Goal: Transaction & Acquisition: Purchase product/service

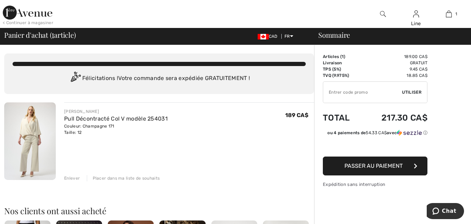
click at [379, 163] on span "Passer au paiement" at bounding box center [374, 165] width 58 height 7
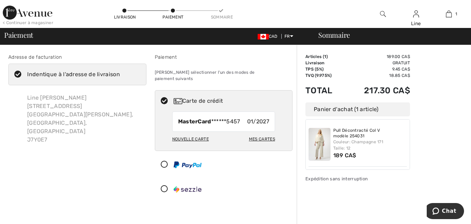
click at [194, 133] on div "Nouvelle carte" at bounding box center [190, 139] width 37 height 12
radio input "true"
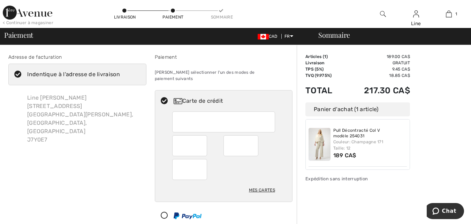
click at [179, 30] on div "Paiement CAD FR English Français Sommaire" at bounding box center [235, 36] width 471 height 17
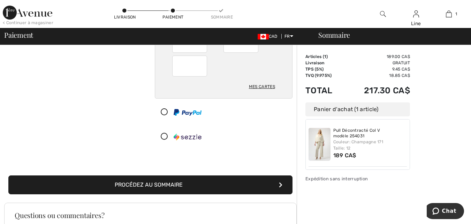
scroll to position [105, 0]
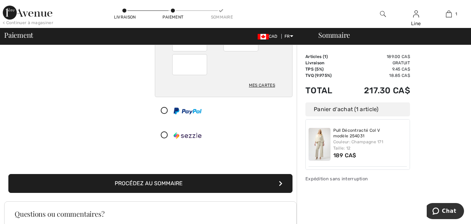
click at [222, 177] on button "Procédez au sommaire" at bounding box center [150, 183] width 284 height 19
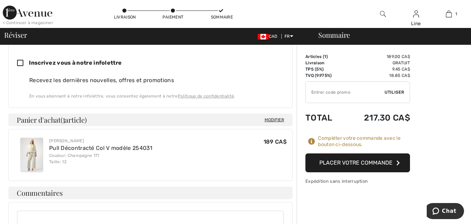
scroll to position [209, 0]
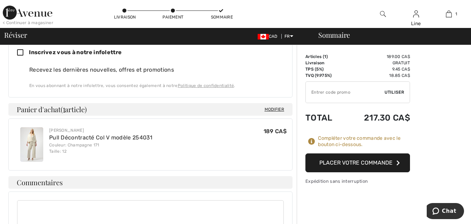
click at [365, 161] on button "Placer votre commande" at bounding box center [358, 162] width 105 height 19
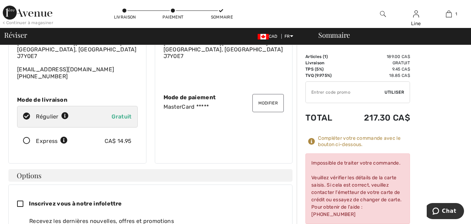
scroll to position [0, 0]
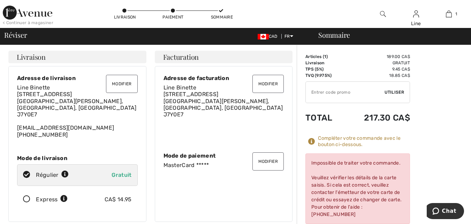
click at [268, 164] on button "Modifier" at bounding box center [268, 161] width 31 height 18
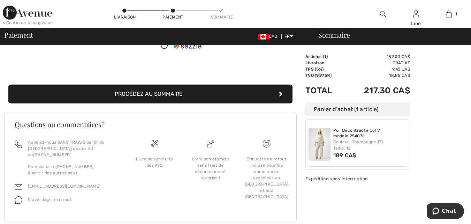
scroll to position [198, 0]
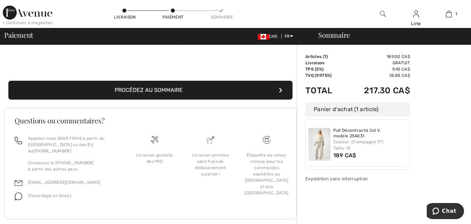
click at [279, 87] on icon "submit" at bounding box center [280, 90] width 3 height 6
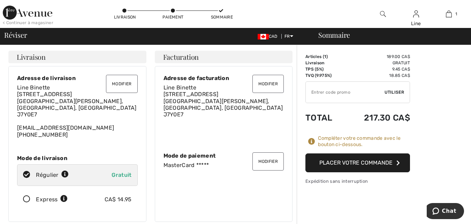
click at [353, 163] on button "Placer votre commande" at bounding box center [358, 162] width 105 height 19
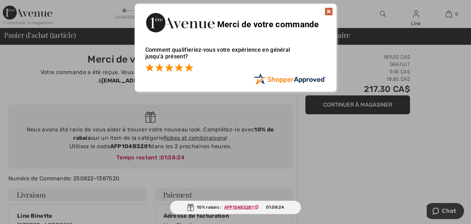
drag, startPoint x: 191, startPoint y: 67, endPoint x: 211, endPoint y: 87, distance: 27.9
click at [192, 67] on span at bounding box center [189, 67] width 8 height 8
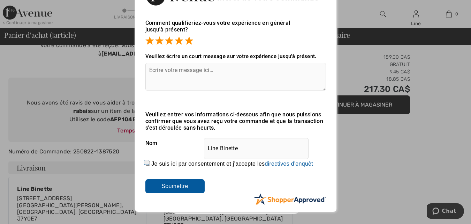
scroll to position [70, 0]
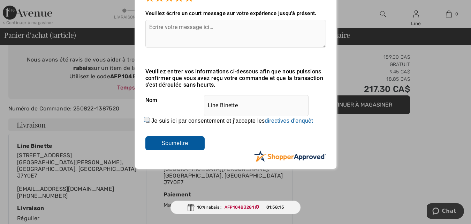
click at [173, 144] on input "Soumettre" at bounding box center [175, 143] width 59 height 14
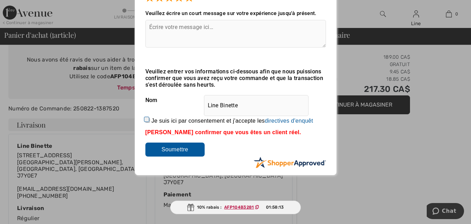
drag, startPoint x: 148, startPoint y: 120, endPoint x: 177, endPoint y: 145, distance: 38.3
click at [149, 120] on input "Je suis ici par consentement et j'accepte les En soumettant une évaluation, vou…" at bounding box center [148, 120] width 5 height 5
checkbox input "true"
drag, startPoint x: 180, startPoint y: 150, endPoint x: 187, endPoint y: 154, distance: 8.0
click at [181, 150] on input "Soumettre" at bounding box center [175, 149] width 59 height 14
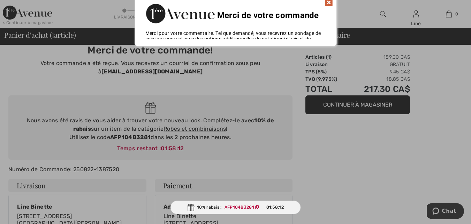
scroll to position [0, 0]
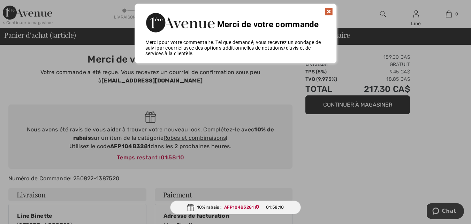
click at [331, 10] on img at bounding box center [329, 11] width 8 height 8
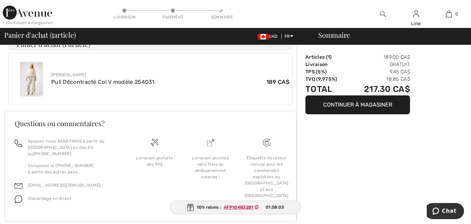
scroll to position [271, 0]
